Goal: Task Accomplishment & Management: Manage account settings

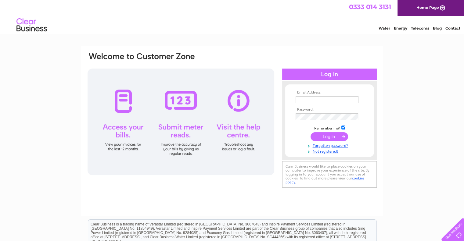
type input "[EMAIL_ADDRESS][DOMAIN_NAME]"
click at [328, 138] on input "submit" at bounding box center [328, 136] width 37 height 9
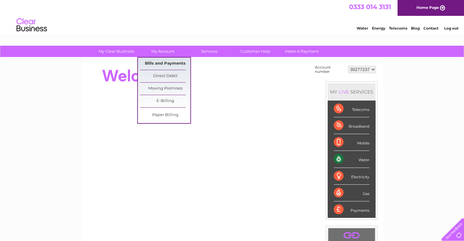
click at [162, 65] on link "Bills and Payments" at bounding box center [165, 64] width 50 height 12
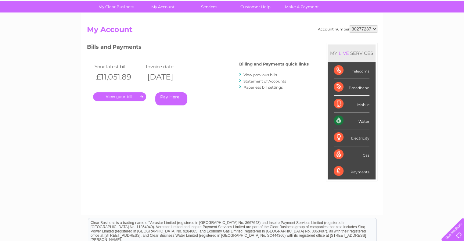
scroll to position [35, 0]
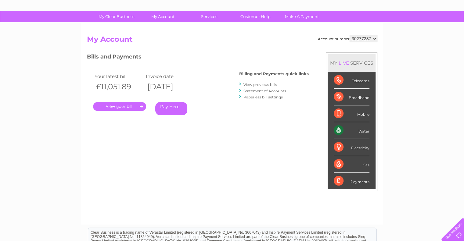
click at [135, 107] on link "." at bounding box center [119, 106] width 53 height 9
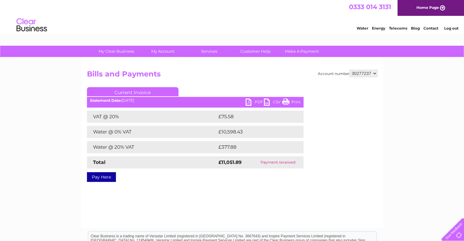
click at [151, 91] on link "Current Invoice" at bounding box center [132, 91] width 91 height 9
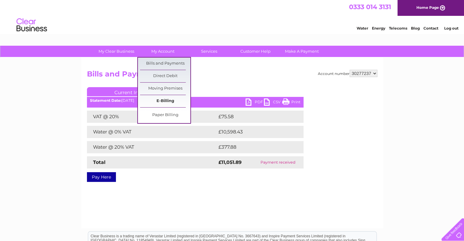
click at [163, 100] on link "E-Billing" at bounding box center [165, 101] width 50 height 12
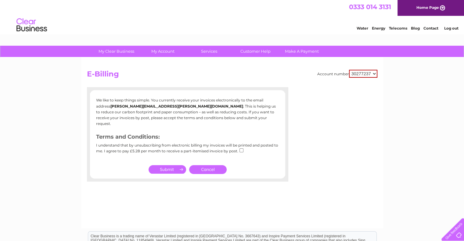
click at [236, 143] on div "I understand that by unsubscribing from electronic billing my invoices will be …" at bounding box center [187, 150] width 183 height 14
click at [239, 148] on input "checkbox" at bounding box center [241, 150] width 4 height 4
checkbox input "true"
drag, startPoint x: 182, startPoint y: 140, endPoint x: 248, endPoint y: 136, distance: 66.0
click at [248, 136] on div "We like to keep things simple. You currently receive your invoices electronical…" at bounding box center [187, 127] width 195 height 60
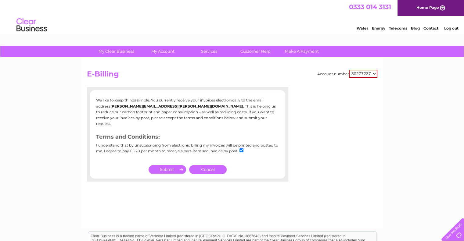
click at [239, 117] on p "We like to keep things simple. You currently receive your invoices electronical…" at bounding box center [187, 111] width 183 height 29
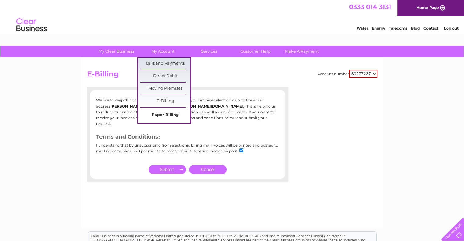
click at [163, 111] on link "Paper Billing" at bounding box center [165, 115] width 50 height 12
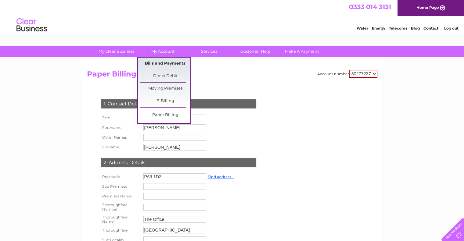
click at [162, 64] on link "Bills and Payments" at bounding box center [165, 64] width 50 height 12
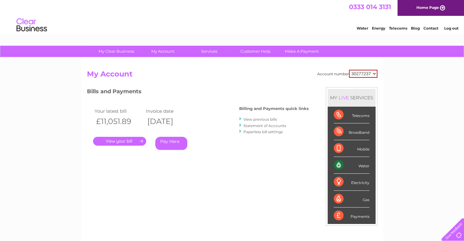
click at [266, 120] on link "View previous bills" at bounding box center [260, 119] width 34 height 5
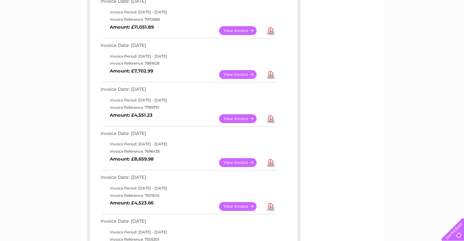
scroll to position [122, 0]
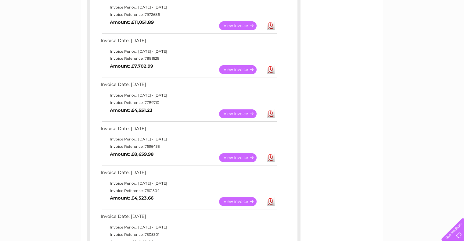
click at [250, 114] on link "View" at bounding box center [241, 113] width 45 height 9
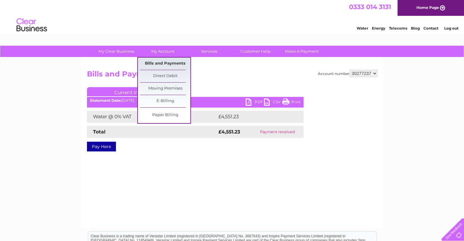
click at [174, 67] on link "Bills and Payments" at bounding box center [165, 64] width 50 height 12
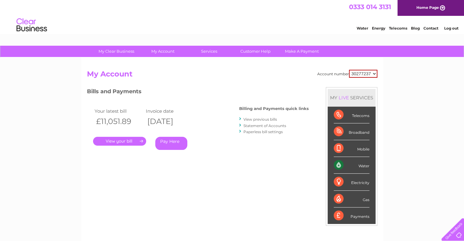
click at [271, 125] on link "Statement of Accounts" at bounding box center [264, 125] width 43 height 5
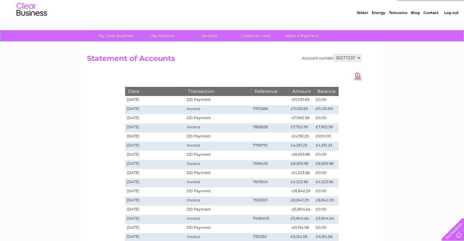
scroll to position [30, 0]
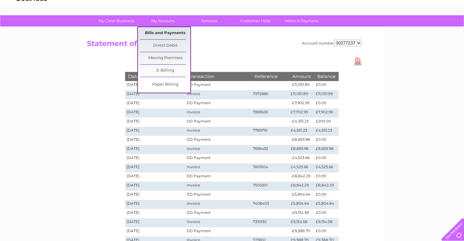
click at [164, 30] on link "Bills and Payments" at bounding box center [165, 33] width 50 height 12
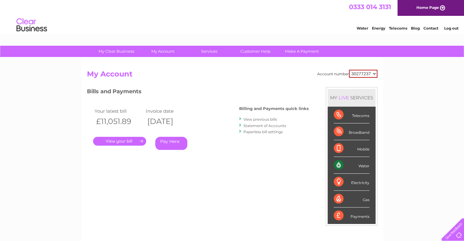
click at [254, 121] on link "View previous bills" at bounding box center [260, 119] width 34 height 5
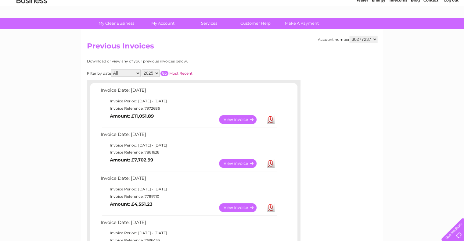
scroll to position [91, 0]
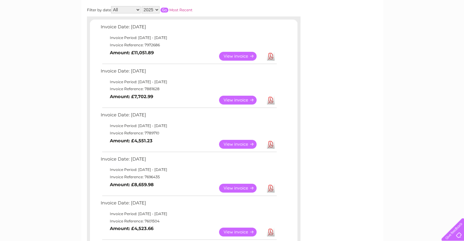
click at [238, 99] on link "View" at bounding box center [241, 100] width 45 height 9
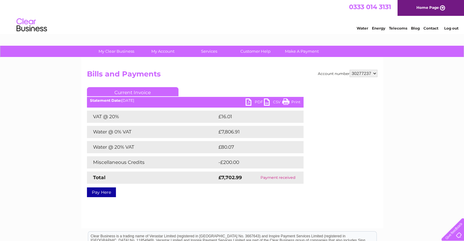
click at [254, 100] on link "PDF" at bounding box center [254, 102] width 18 height 9
